Goal: Task Accomplishment & Management: Manage account settings

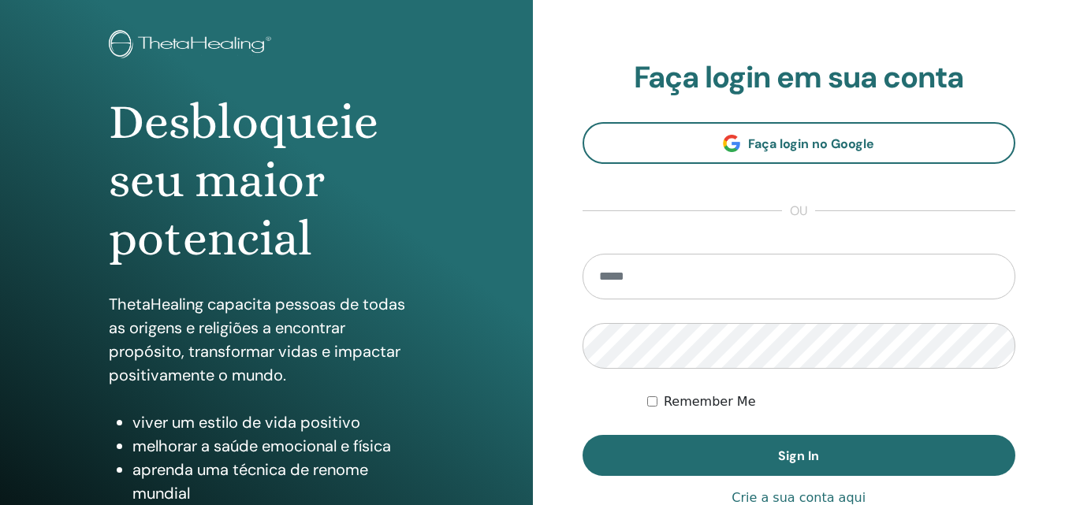
scroll to position [236, 0]
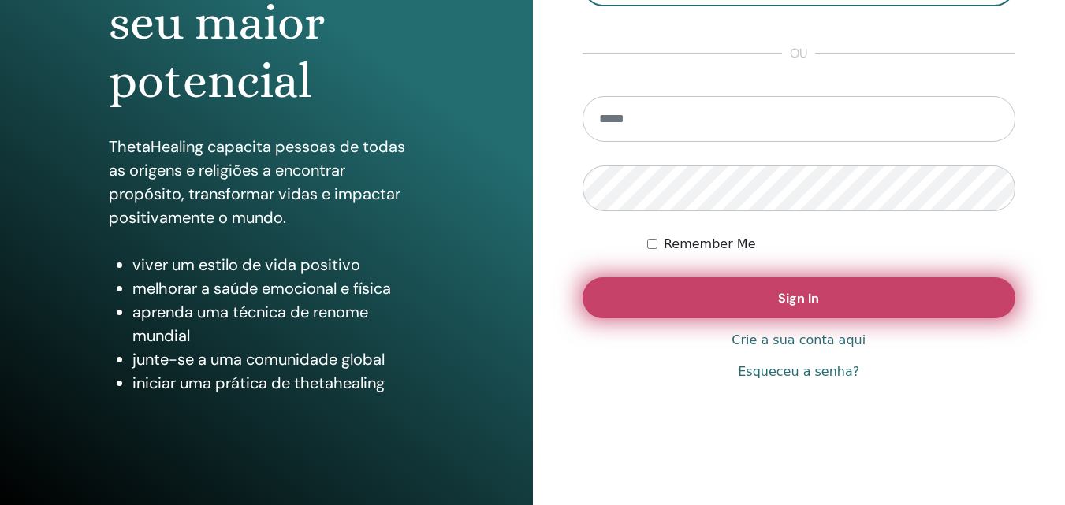
type input "**********"
click at [662, 303] on button "Sign In" at bounding box center [799, 297] width 434 height 41
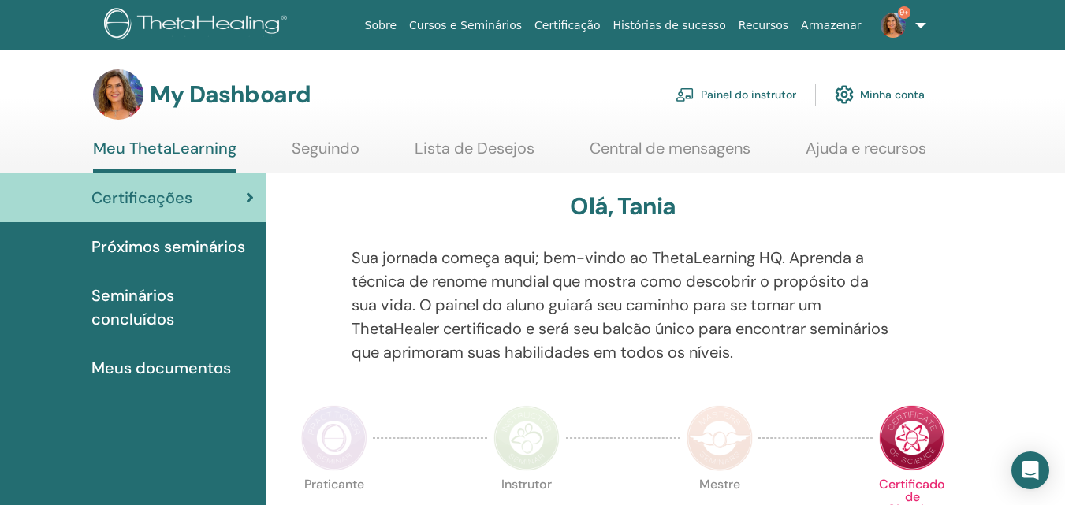
click at [765, 98] on link "Painel do instrutor" at bounding box center [735, 94] width 121 height 35
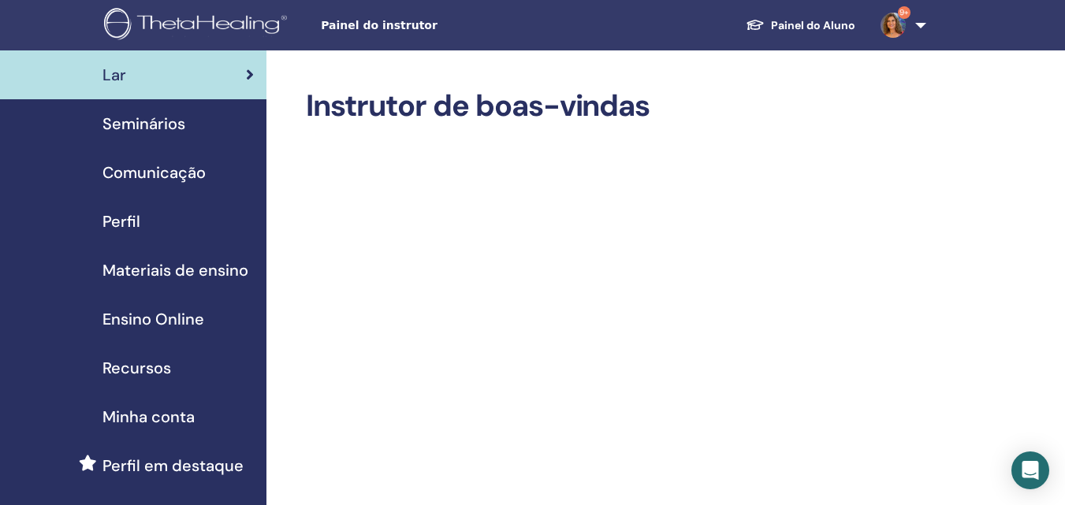
click at [144, 125] on span "Seminários" at bounding box center [143, 124] width 83 height 24
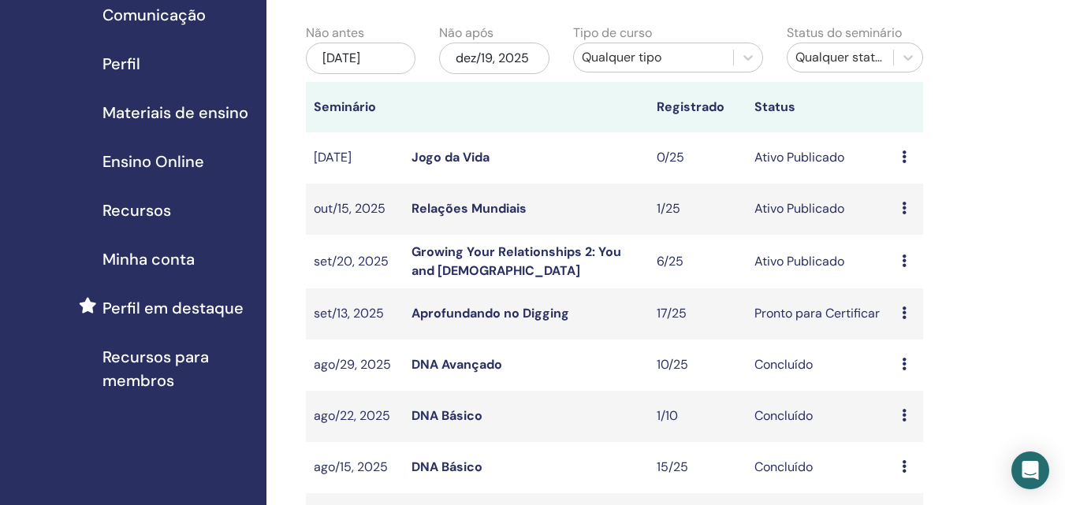
scroll to position [236, 0]
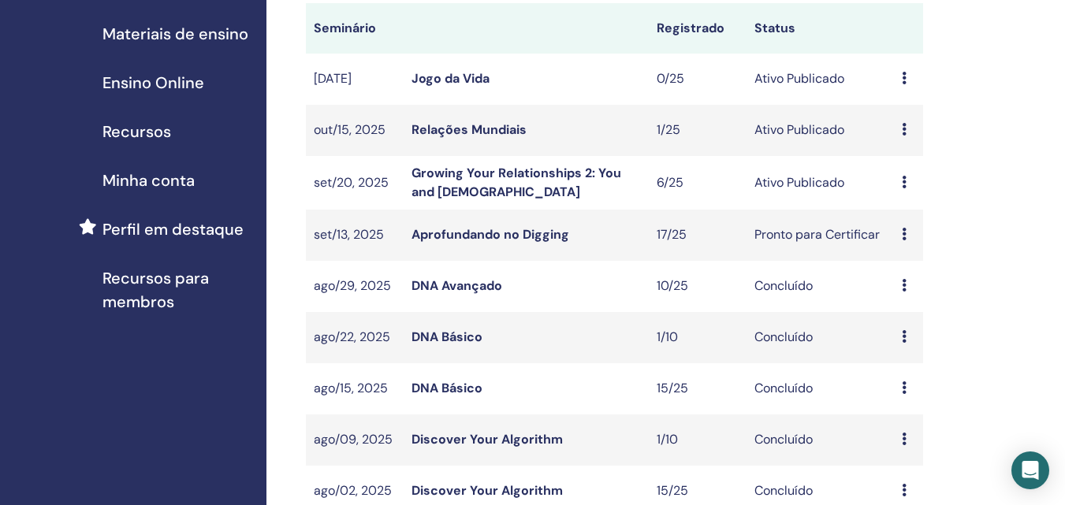
click at [435, 182] on td "Growing Your Relationships 2: You and [DEMOGRAPHIC_DATA]" at bounding box center [526, 183] width 245 height 54
click at [436, 171] on link "Growing Your Relationships 2: You and [DEMOGRAPHIC_DATA]" at bounding box center [516, 182] width 210 height 35
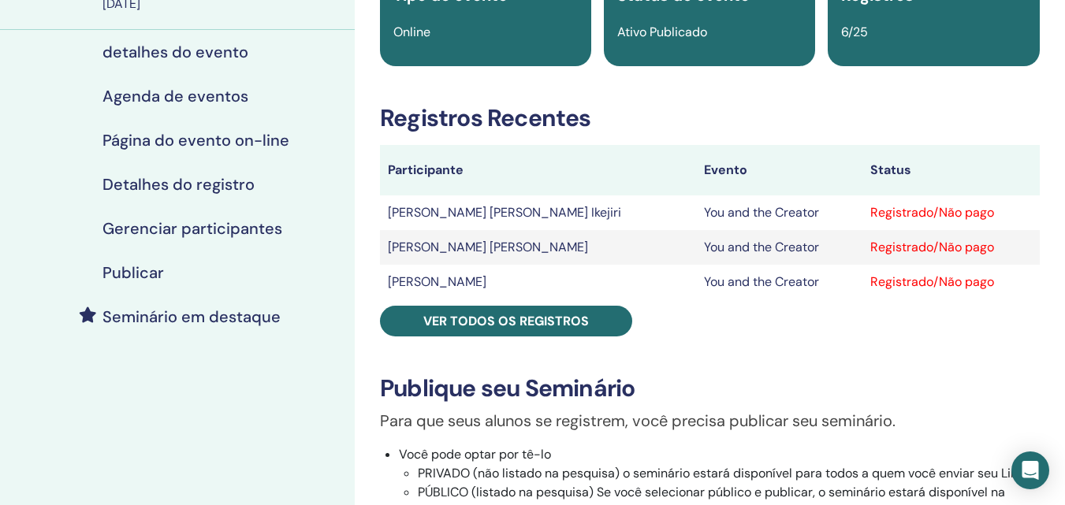
scroll to position [236, 0]
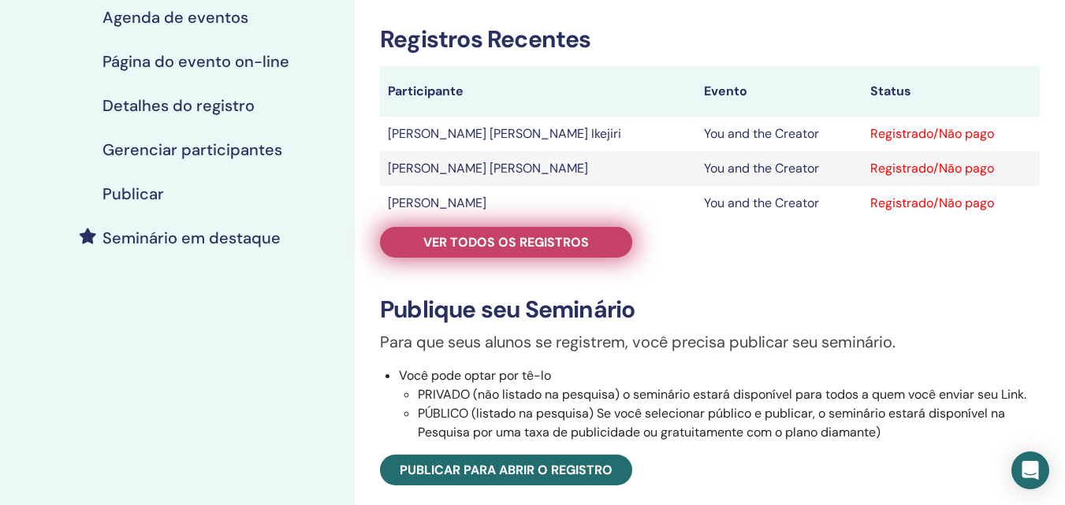
click at [446, 248] on span "Ver todos os registros" at bounding box center [506, 242] width 166 height 17
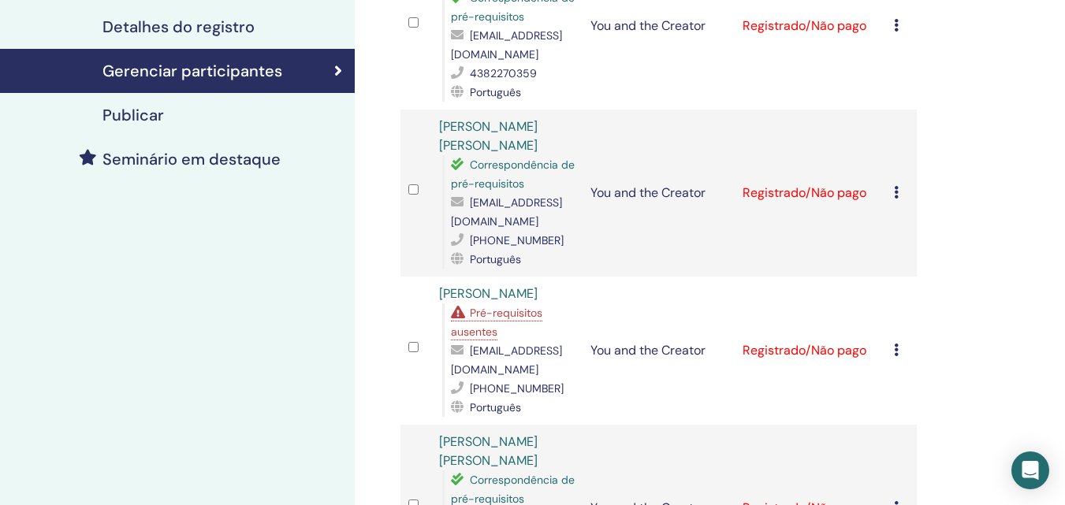
scroll to position [394, 0]
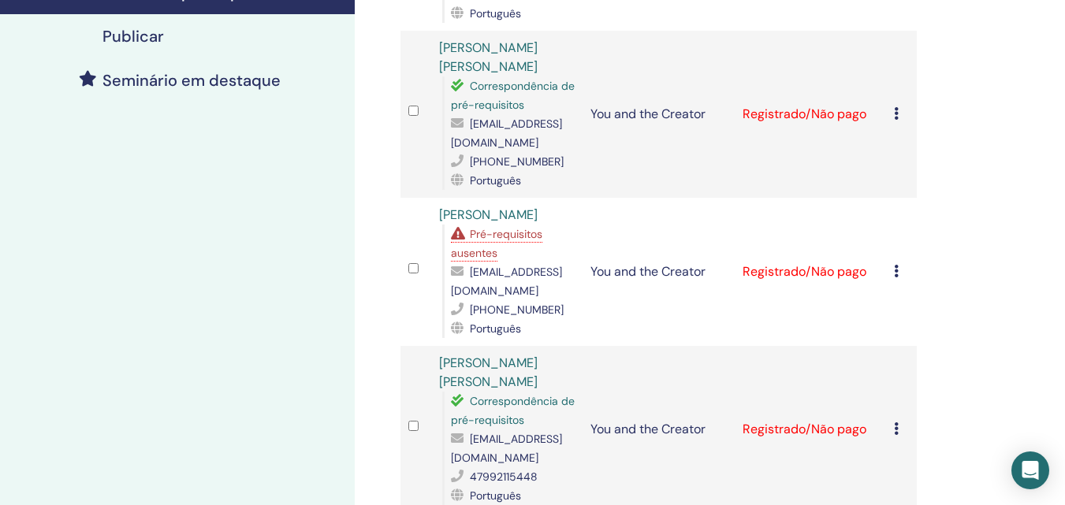
click at [534, 233] on span "Pré-requisitos ausentes" at bounding box center [496, 243] width 91 height 33
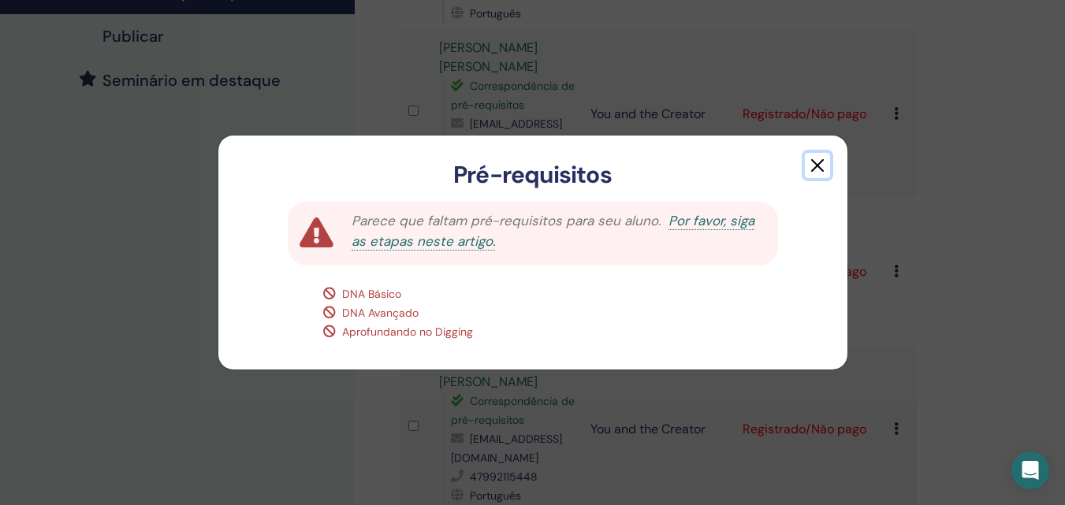
click at [821, 159] on button "button" at bounding box center [817, 165] width 25 height 25
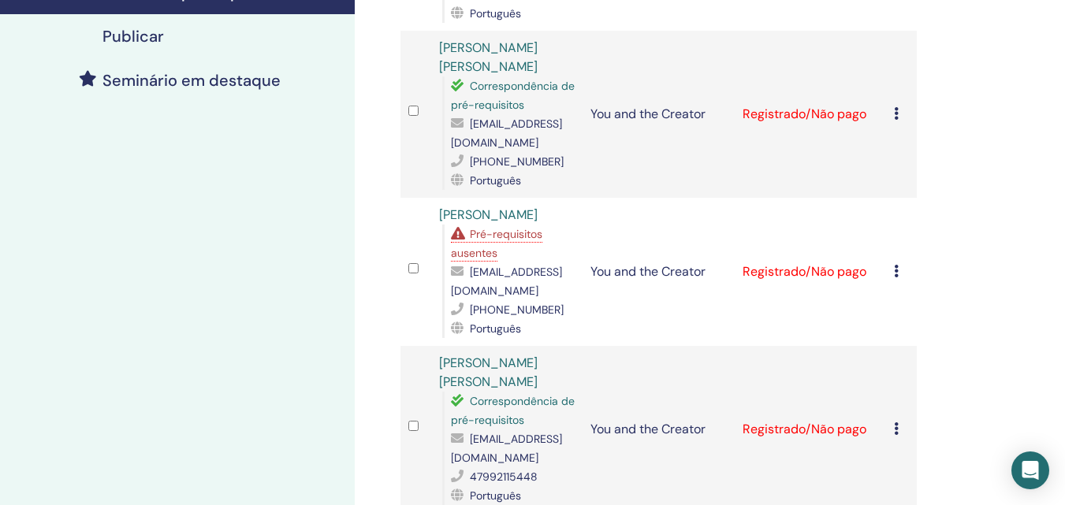
scroll to position [473, 0]
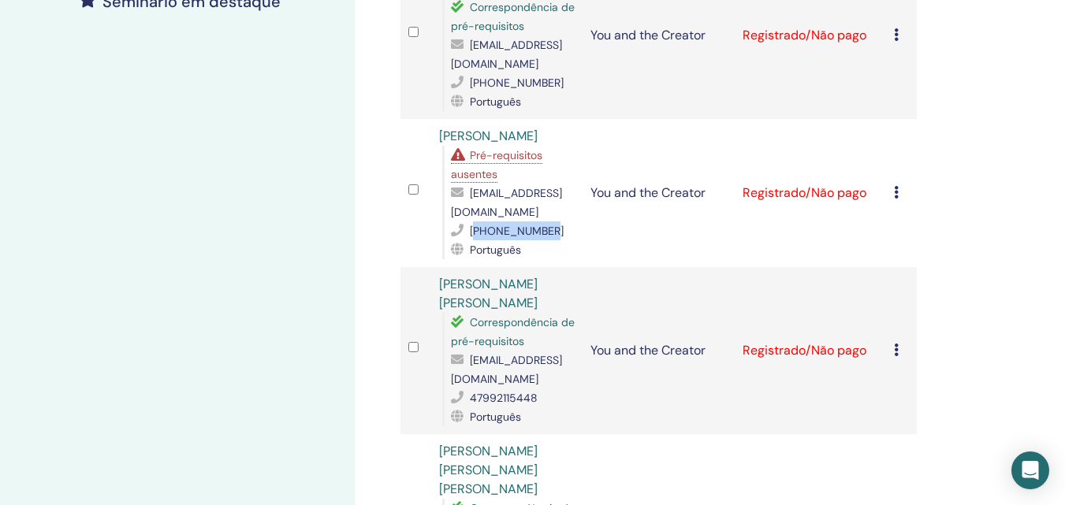
drag, startPoint x: 551, startPoint y: 231, endPoint x: 476, endPoint y: 227, distance: 75.0
click at [476, 227] on div "[PHONE_NUMBER]" at bounding box center [513, 230] width 125 height 19
copy span "393479126777"
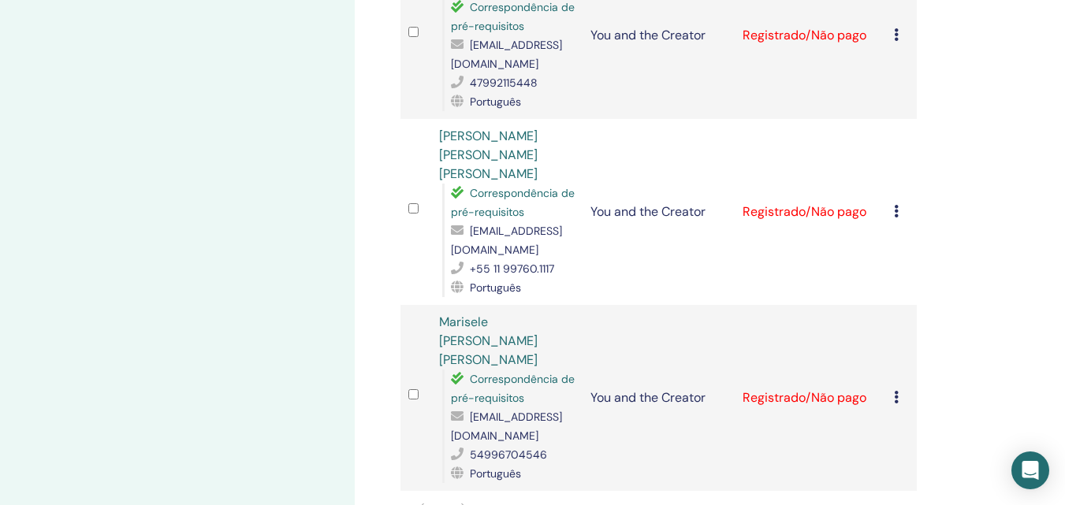
scroll to position [867, 0]
